Goal: Transaction & Acquisition: Purchase product/service

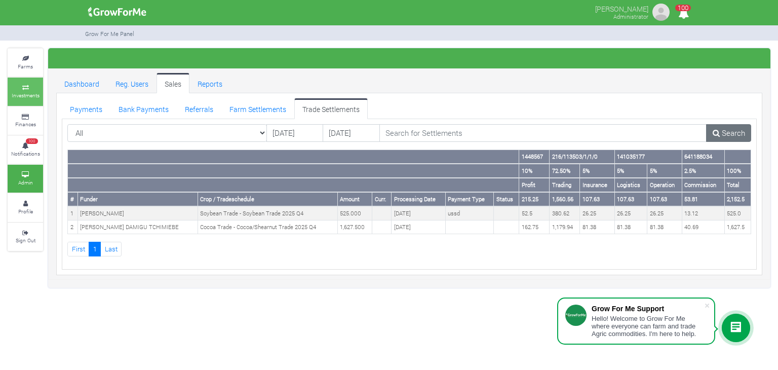
drag, startPoint x: 0, startPoint y: 0, endPoint x: 30, endPoint y: 94, distance: 99.0
click at [30, 94] on small "Investments" at bounding box center [26, 95] width 28 height 7
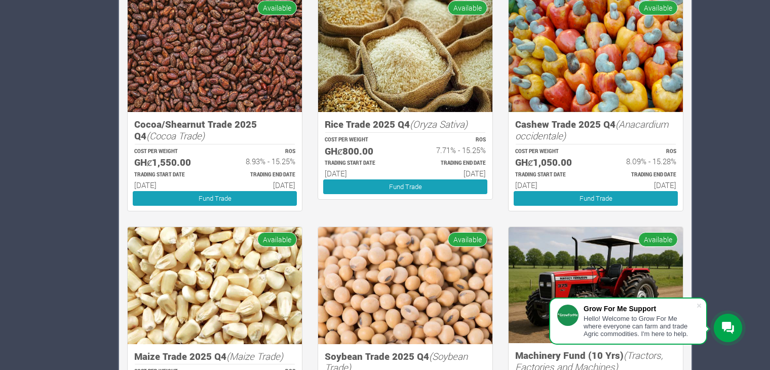
scroll to position [860, 0]
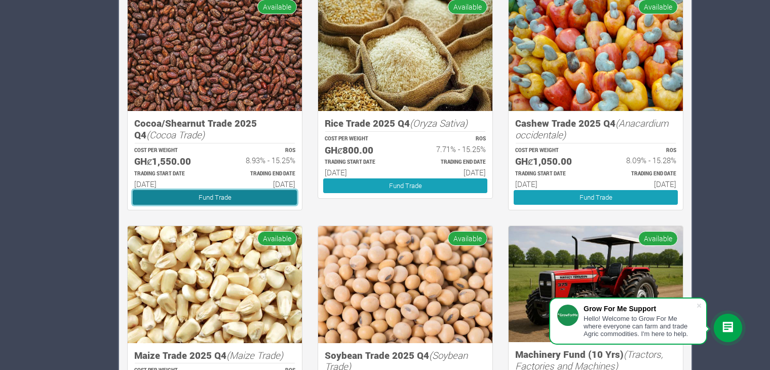
click at [212, 201] on link "Fund Trade" at bounding box center [215, 197] width 164 height 15
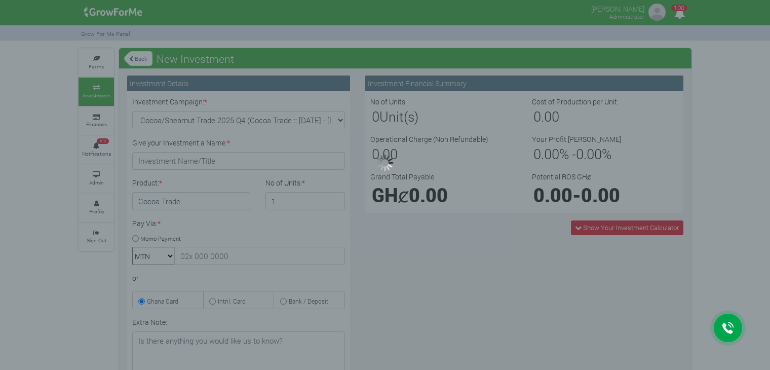
type input "1"
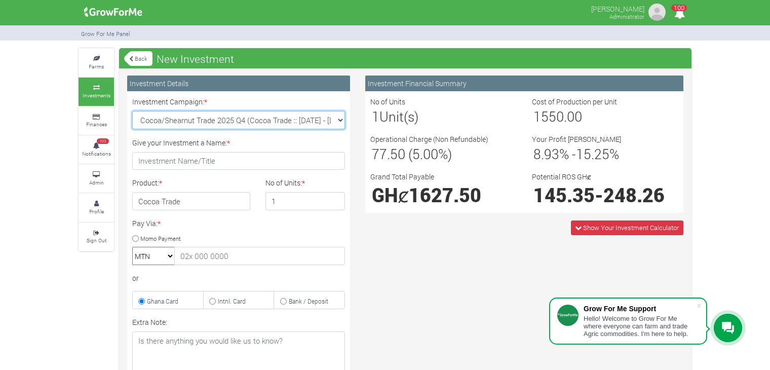
click at [336, 120] on select "Cocoa/Shearnut Trade 2025 Q4 (Cocoa Trade :: 01st Oct 2025 - 31st Mar 2026) Mai…" at bounding box center [238, 120] width 213 height 18
click at [436, 323] on div "Investment Financial Summary No of Units 1 Unit(s) Cost of Production per Unit …" at bounding box center [523, 290] width 333 height 430
click at [335, 120] on select "Cocoa/Shearnut Trade 2025 Q4 (Cocoa Trade :: 01st Oct 2025 - 31st Mar 2026) Mai…" at bounding box center [238, 120] width 213 height 18
select select "43"
click at [132, 111] on select "Cocoa/Shearnut Trade 2025 Q4 (Cocoa Trade :: 01st Oct 2025 - 31st Mar 2026) Mai…" at bounding box center [238, 120] width 213 height 18
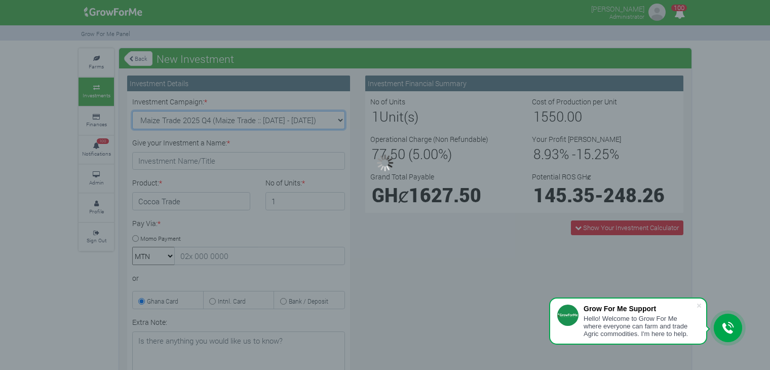
type input "1"
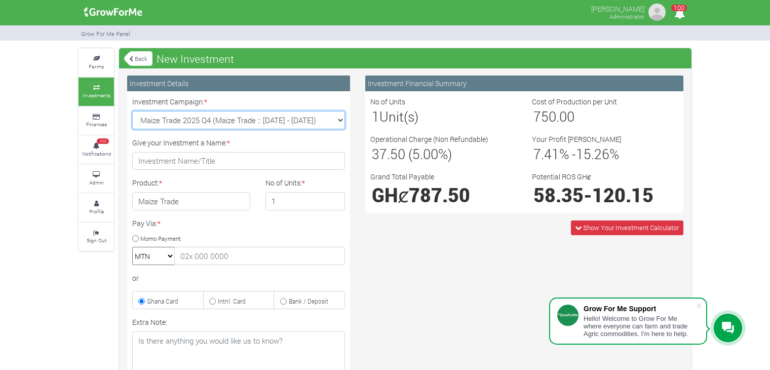
click at [340, 118] on select "Cocoa/Shearnut Trade 2025 Q4 (Cocoa Trade :: 01st Oct 2025 - 31st Mar 2026) Mai…" at bounding box center [238, 120] width 213 height 18
select select "45"
click at [132, 111] on select "Cocoa/Shearnut Trade 2025 Q4 (Cocoa Trade :: 01st Oct 2025 - 31st Mar 2026) Mai…" at bounding box center [238, 120] width 213 height 18
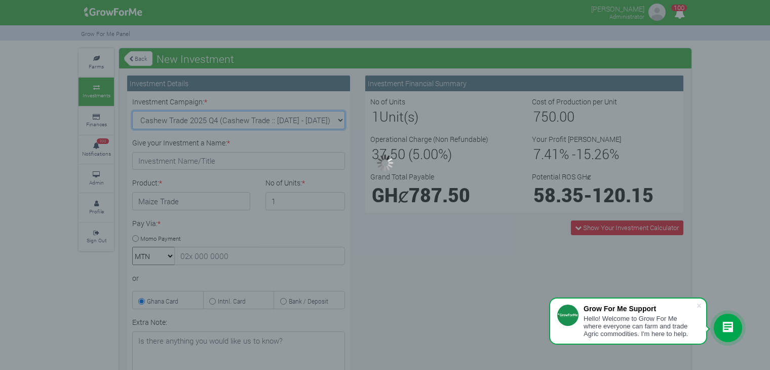
type input "1"
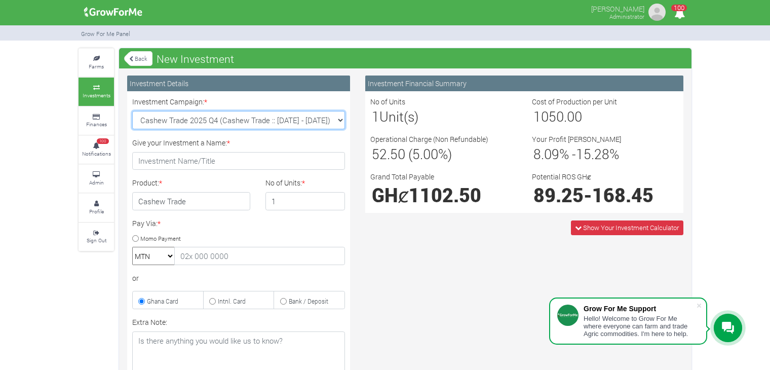
click at [340, 121] on select "Cocoa/Shearnut Trade 2025 Q4 (Cocoa Trade :: 01st Oct 2025 - 31st Mar 2026) Mai…" at bounding box center [238, 120] width 213 height 18
select select "44"
click at [132, 111] on select "Cocoa/Shearnut Trade 2025 Q4 (Cocoa Trade :: 01st Oct 2025 - 31st Mar 2026) Mai…" at bounding box center [238, 120] width 213 height 18
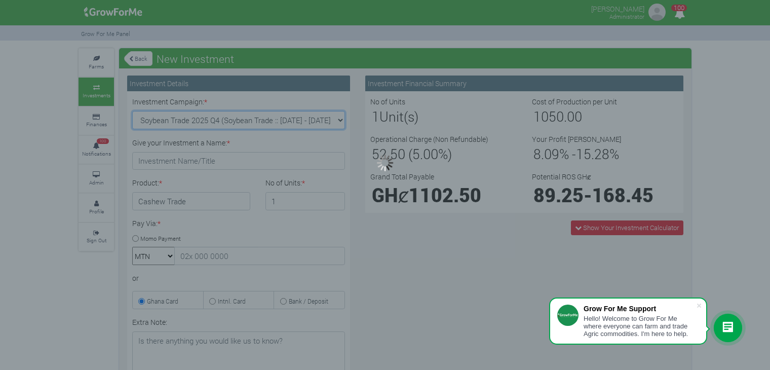
type input "1"
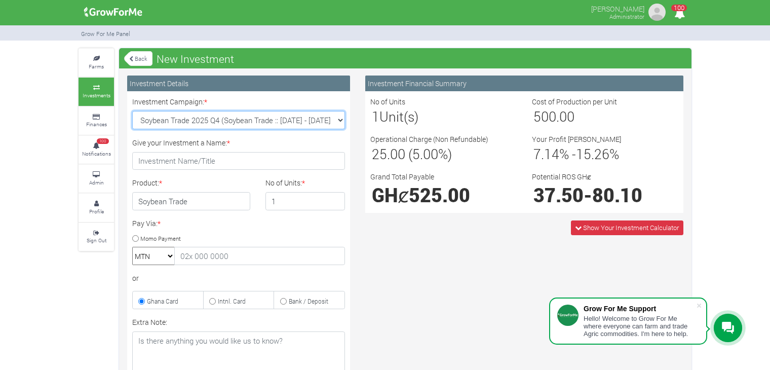
click at [333, 118] on select "Cocoa/Shearnut Trade 2025 Q4 (Cocoa Trade :: 01st Oct 2025 - 31st Mar 2026) Mai…" at bounding box center [238, 120] width 213 height 18
select select "46"
click at [132, 111] on select "Cocoa/Shearnut Trade 2025 Q4 (Cocoa Trade :: 01st Oct 2025 - 31st Mar 2026) Mai…" at bounding box center [238, 120] width 213 height 18
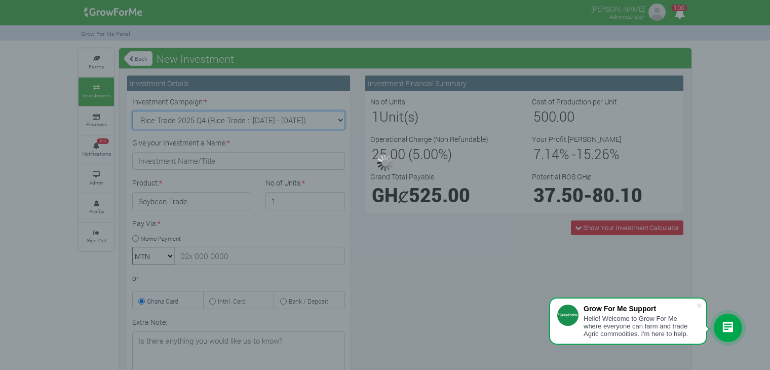
type input "1"
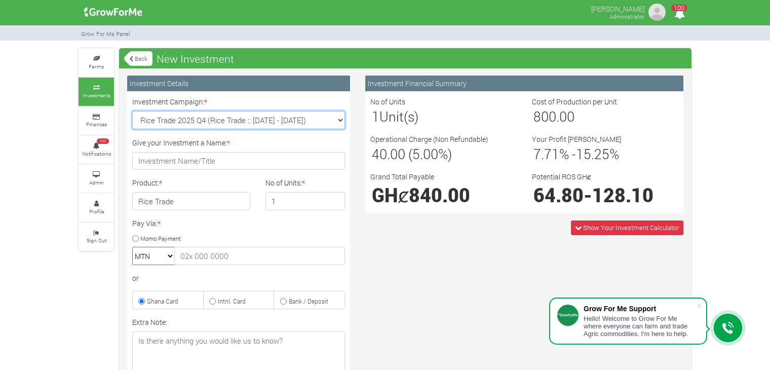
click at [338, 120] on select "Cocoa/Shearnut Trade 2025 Q4 (Cocoa Trade :: 01st Oct 2025 - 31st Mar 2026) Mai…" at bounding box center [238, 120] width 213 height 18
select select "44"
click at [132, 111] on select "Cocoa/Shearnut Trade 2025 Q4 (Cocoa Trade :: 01st Oct 2025 - 31st Mar 2026) Mai…" at bounding box center [238, 120] width 213 height 18
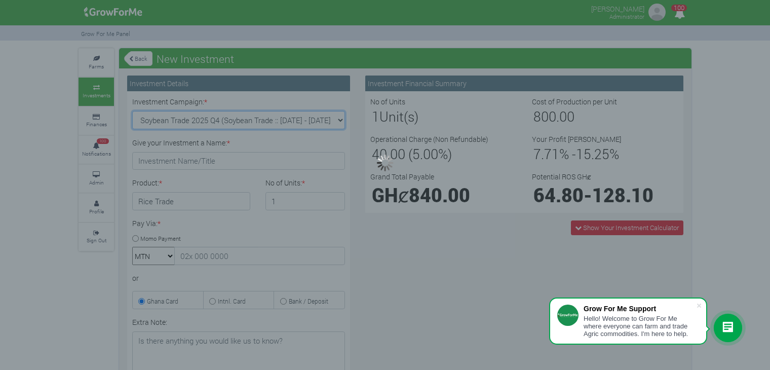
type input "1"
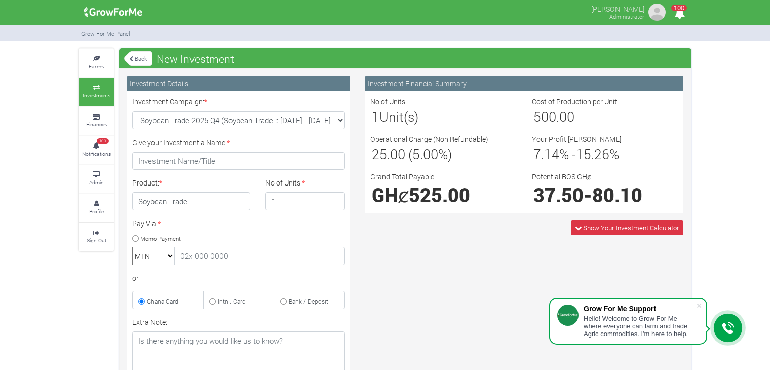
click at [135, 57] on link "Back" at bounding box center [138, 58] width 28 height 17
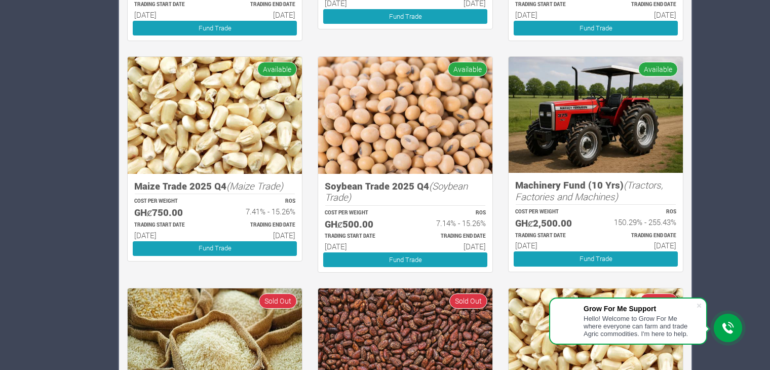
scroll to position [1031, 0]
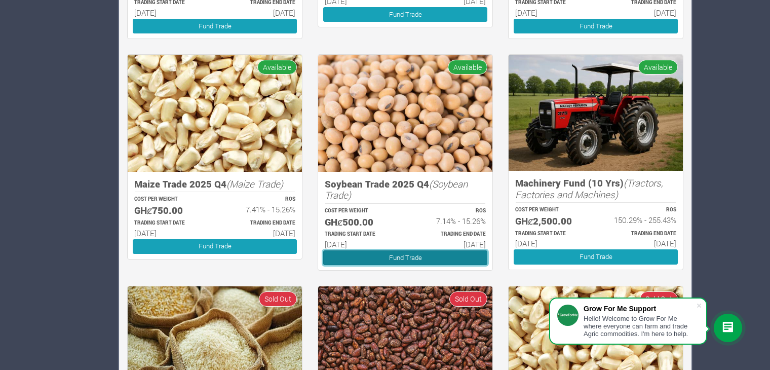
click at [372, 254] on link "Fund Trade" at bounding box center [405, 257] width 164 height 15
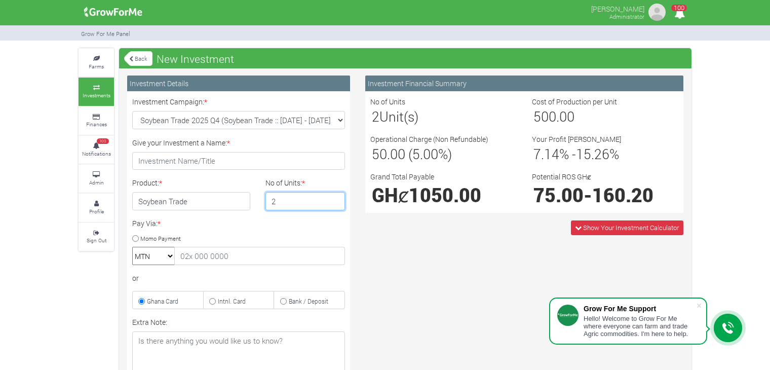
click at [333, 197] on input "2" at bounding box center [305, 201] width 80 height 18
click at [333, 197] on input "3" at bounding box center [305, 201] width 80 height 18
click at [334, 203] on input "2" at bounding box center [305, 201] width 80 height 18
click at [334, 203] on input "1" at bounding box center [305, 201] width 80 height 18
type input "2"
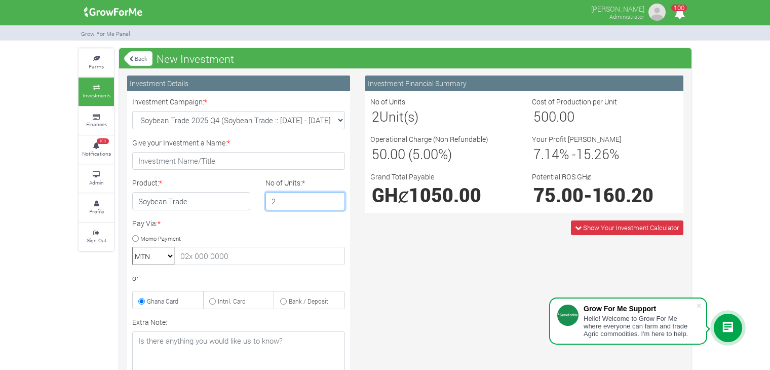
click at [333, 195] on input "2" at bounding box center [305, 201] width 80 height 18
click at [129, 61] on link "Back" at bounding box center [138, 58] width 28 height 17
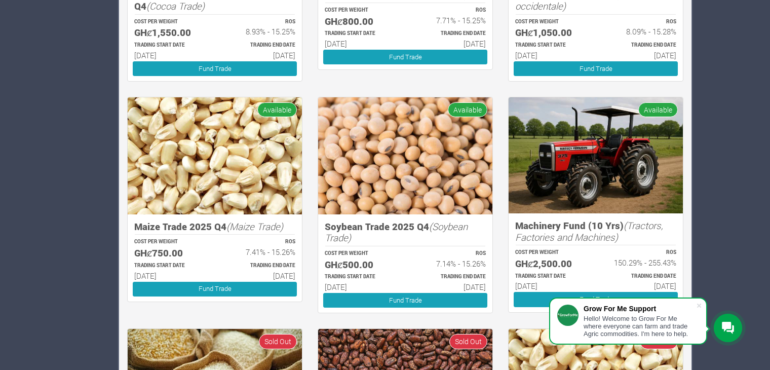
scroll to position [994, 0]
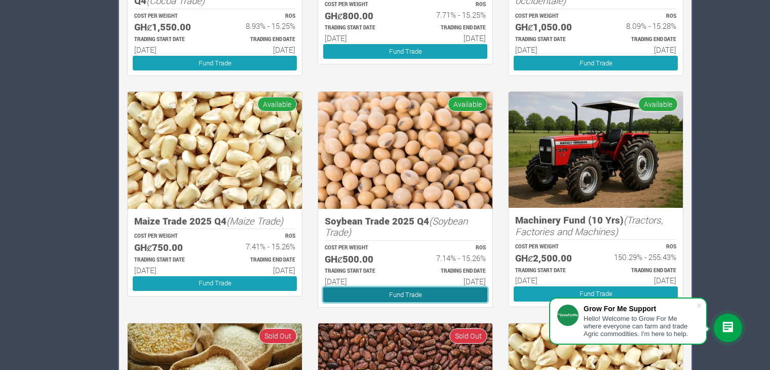
click at [348, 298] on link "Fund Trade" at bounding box center [405, 294] width 164 height 15
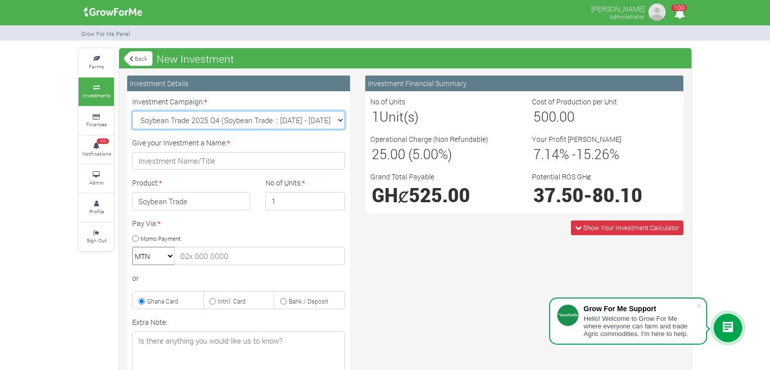
click at [336, 118] on select "Soybean Trade 2025 Q4 (Soybean Trade :: [DATE] - [DATE]) Maize Trade 2025 Q4 (M…" at bounding box center [238, 120] width 213 height 18
select select "47"
click at [132, 111] on select "Soybean Trade 2025 Q4 (Soybean Trade :: [DATE] - [DATE]) Maize Trade 2025 Q4 (M…" at bounding box center [238, 120] width 213 height 18
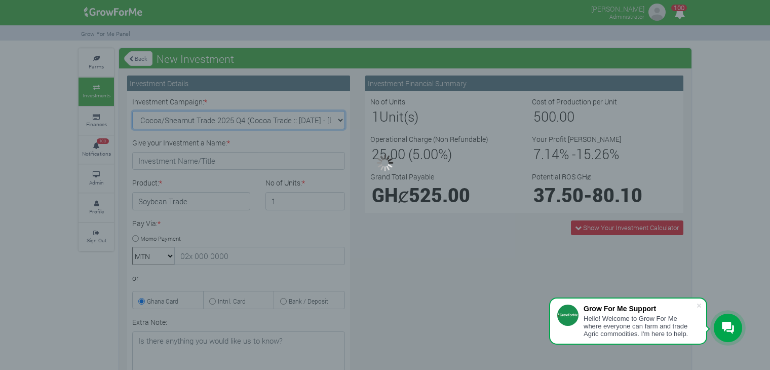
type input "1"
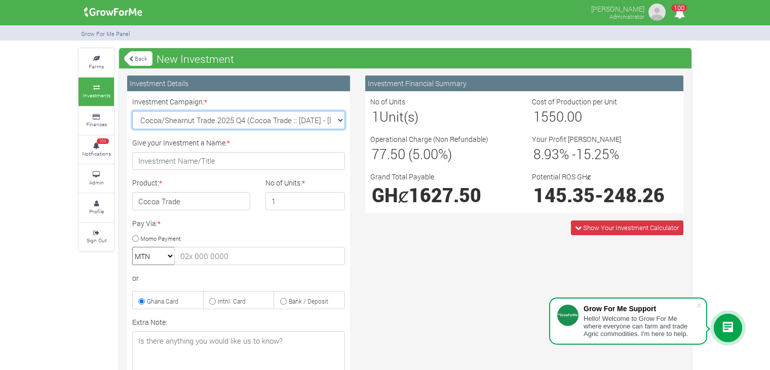
click at [336, 118] on select "Soybean Trade 2025 Q4 (Soybean Trade :: [DATE] - [DATE]) Maize Trade 2025 Q4 (M…" at bounding box center [238, 120] width 213 height 18
select select "44"
click at [132, 111] on select "Soybean Trade 2025 Q4 (Soybean Trade :: [DATE] - [DATE]) Maize Trade 2025 Q4 (M…" at bounding box center [238, 120] width 213 height 18
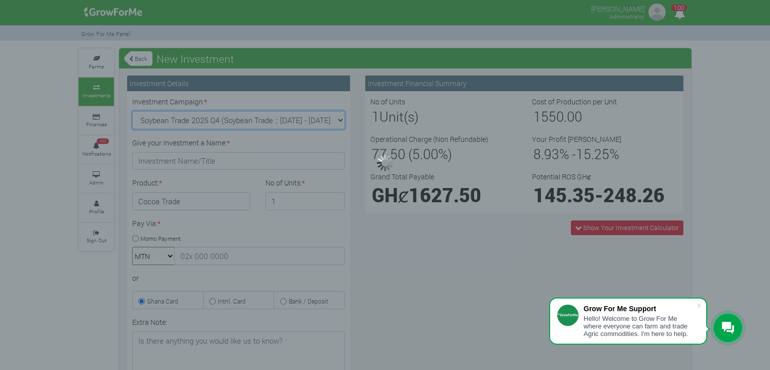
type input "1"
